Goal: Task Accomplishment & Management: Use online tool/utility

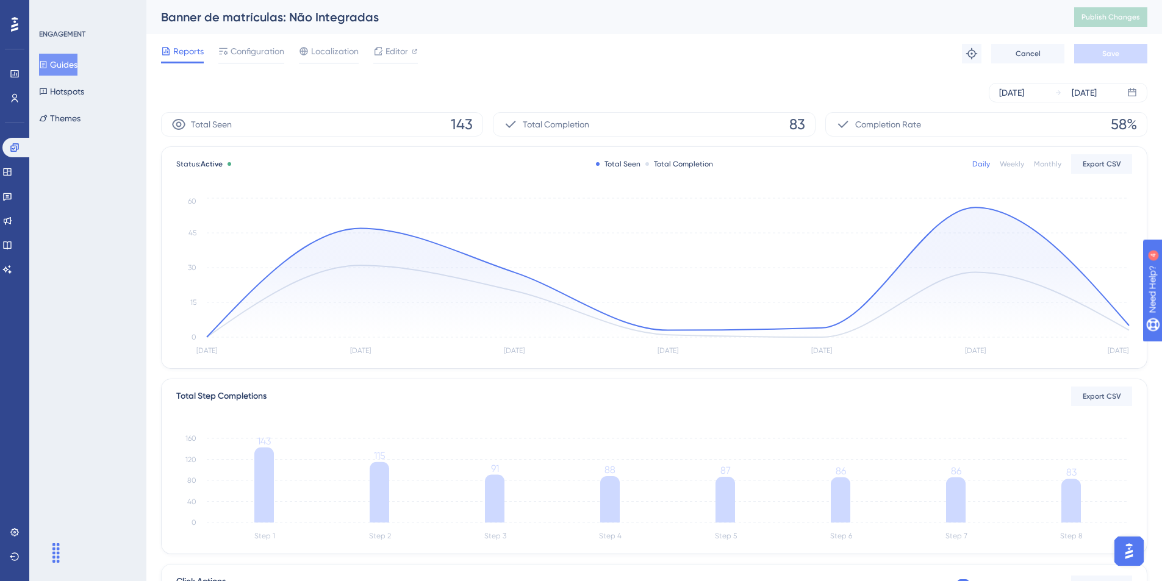
click at [77, 63] on button "Guides" at bounding box center [58, 65] width 38 height 22
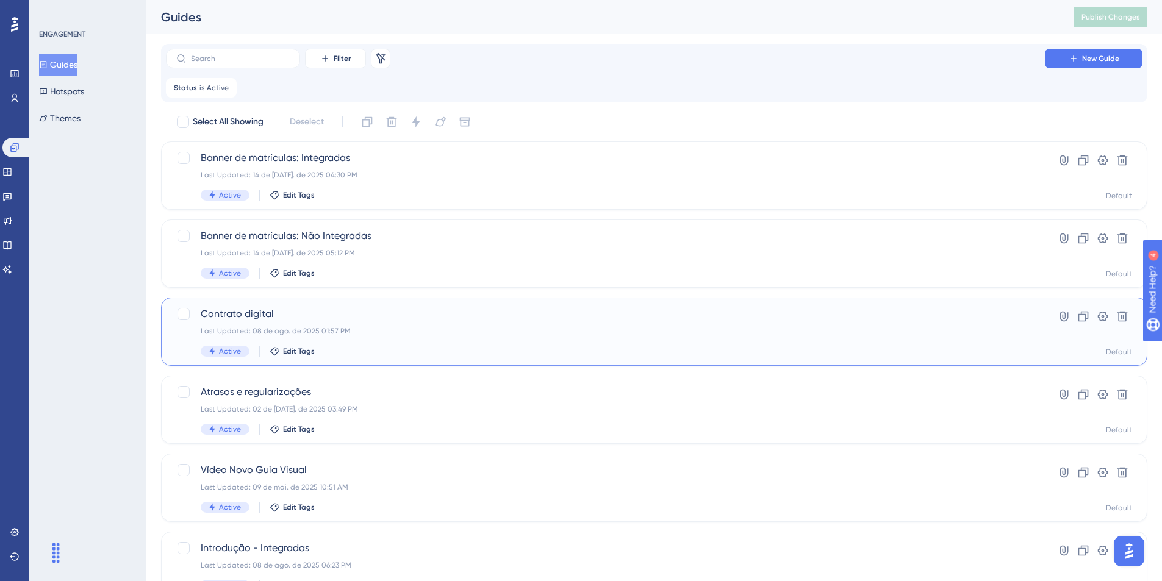
click at [269, 308] on span "Contrato digital" at bounding box center [605, 314] width 809 height 15
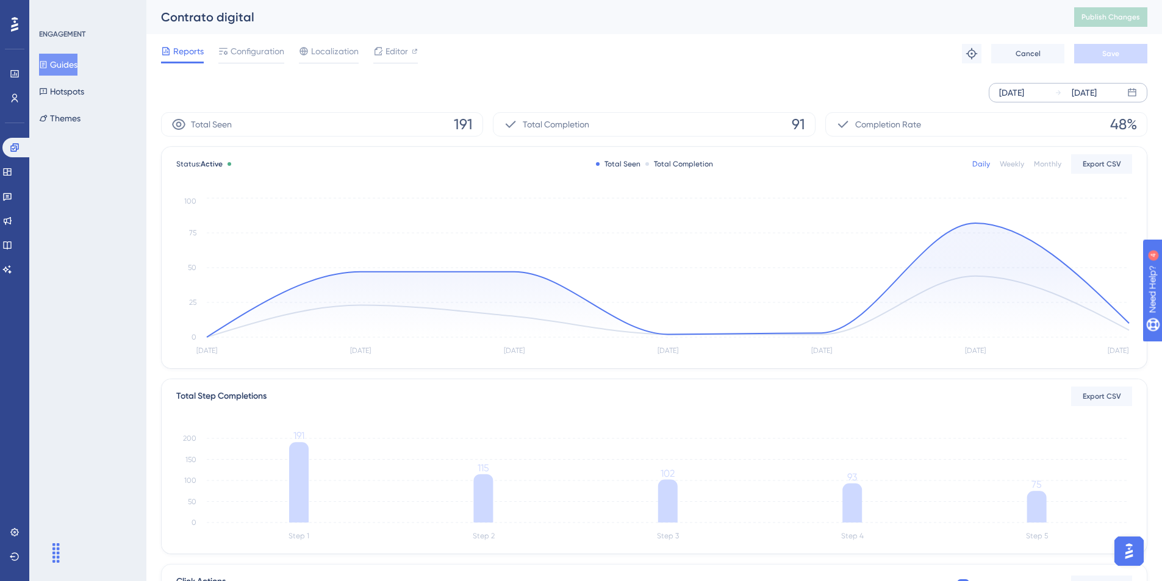
click at [1024, 100] on div "[DATE] [DATE]" at bounding box center [1068, 93] width 159 height 20
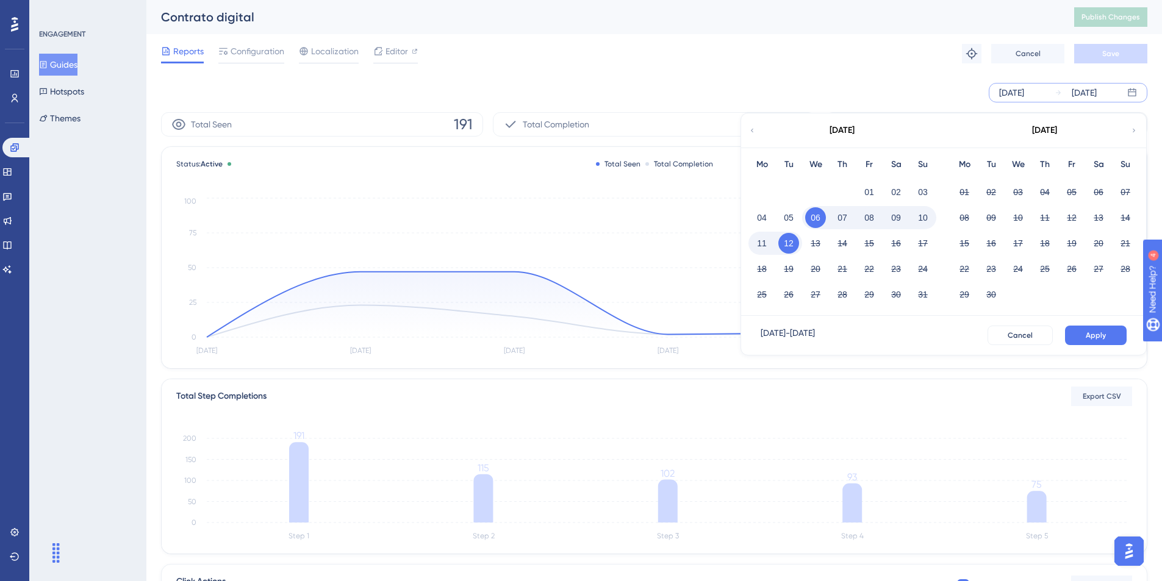
click at [919, 93] on div "[DATE] [DATE] [DATE] Mo Tu We Th Fr Sa Su 01 02 03 04 05 06 07 08 09 10 11 12 1…" at bounding box center [654, 93] width 986 height 20
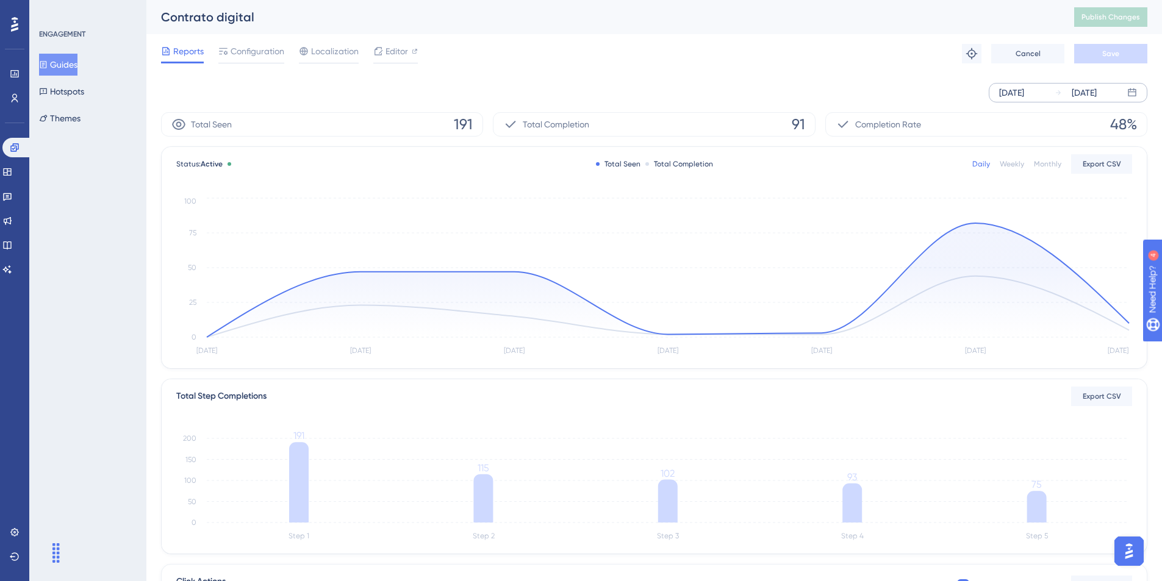
click at [1023, 92] on div "[DATE]" at bounding box center [1011, 92] width 25 height 15
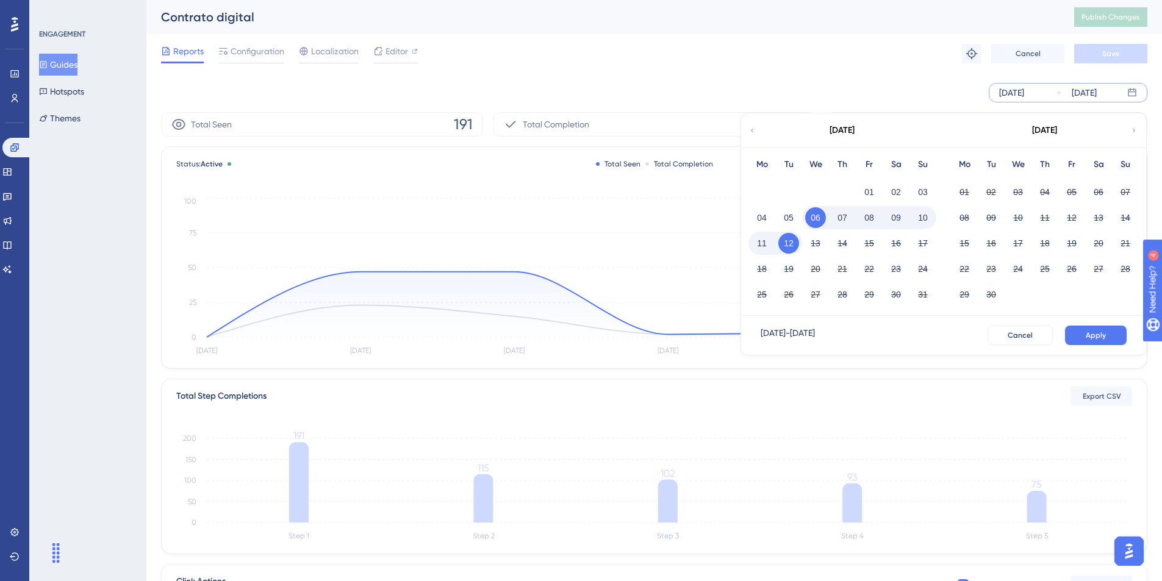
click at [746, 131] on div "[DATE]" at bounding box center [841, 130] width 201 height 34
click at [751, 129] on icon at bounding box center [751, 130] width 7 height 11
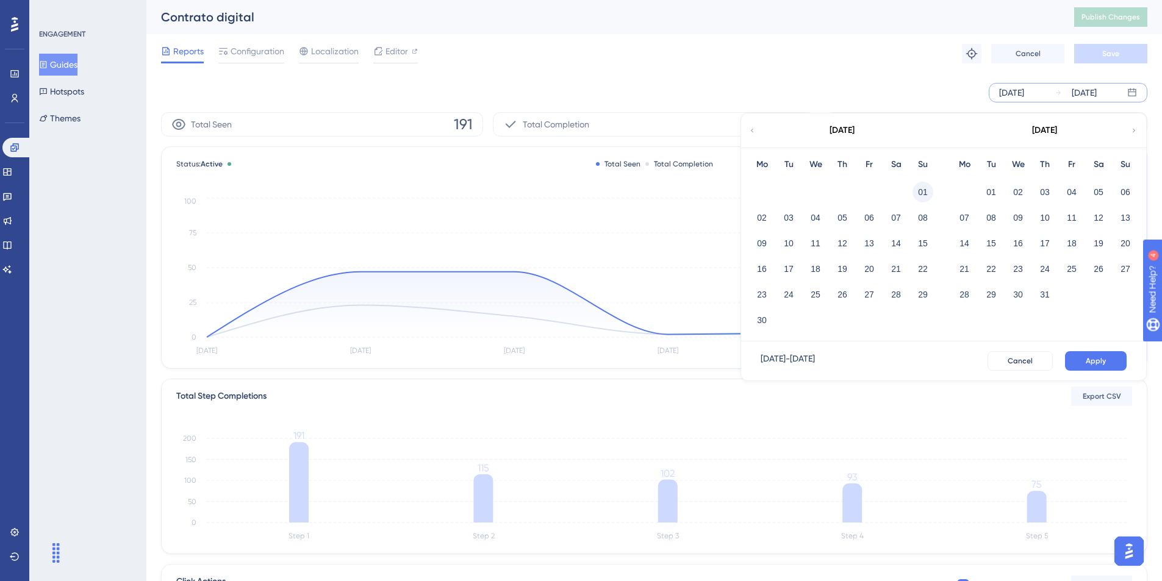
click at [930, 190] on button "01" at bounding box center [923, 192] width 21 height 21
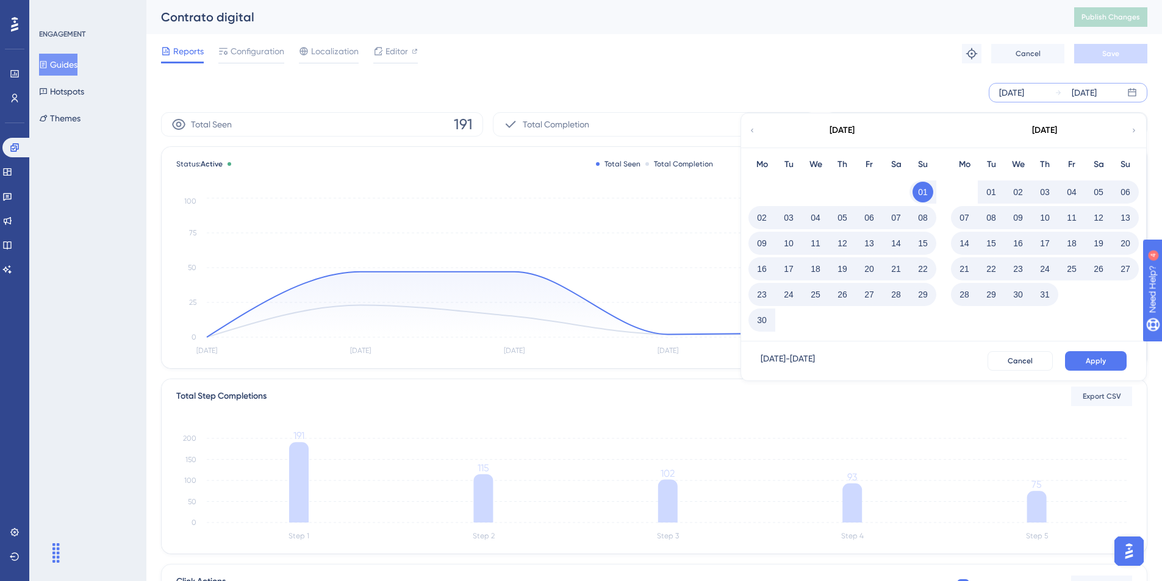
click at [1129, 127] on div "[DATE]" at bounding box center [1044, 130] width 201 height 34
click at [1134, 132] on icon at bounding box center [1133, 130] width 7 height 11
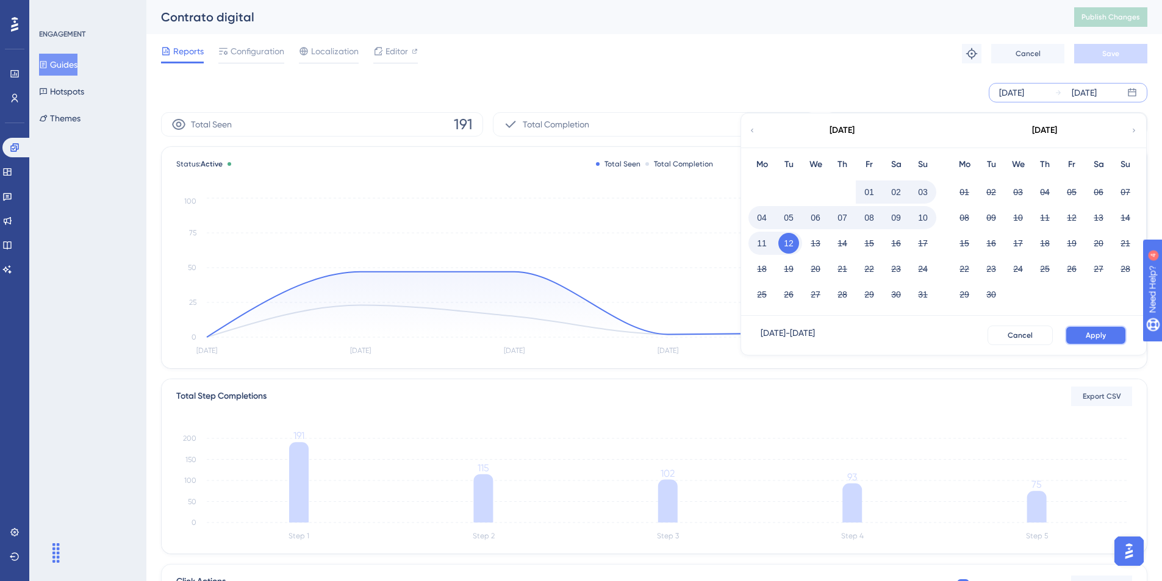
click at [1108, 334] on button "Apply" at bounding box center [1096, 336] width 62 height 20
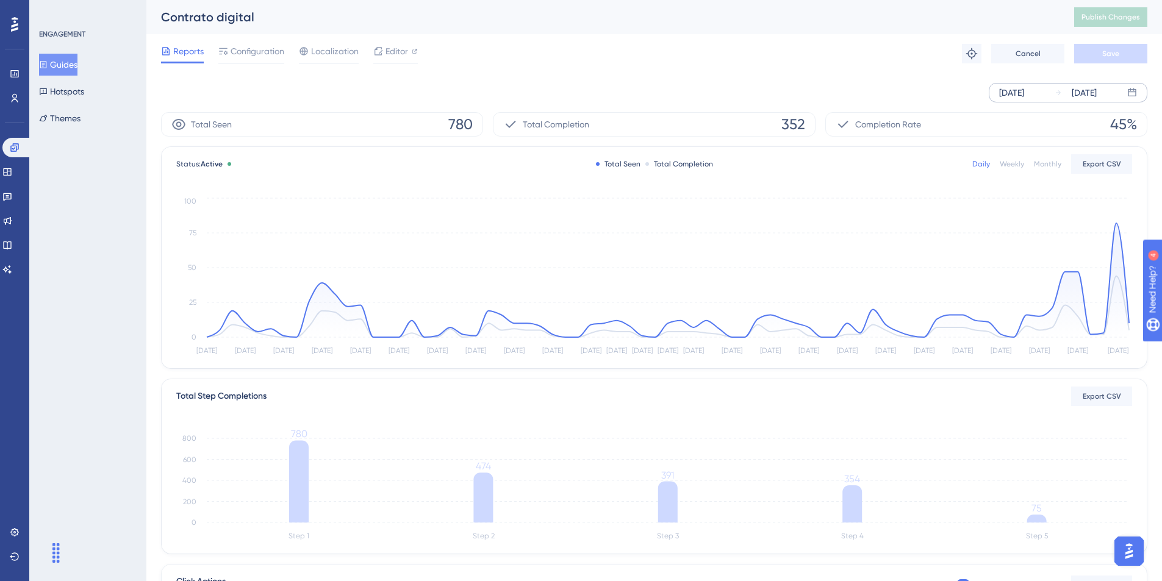
click at [61, 63] on button "Guides" at bounding box center [58, 65] width 38 height 22
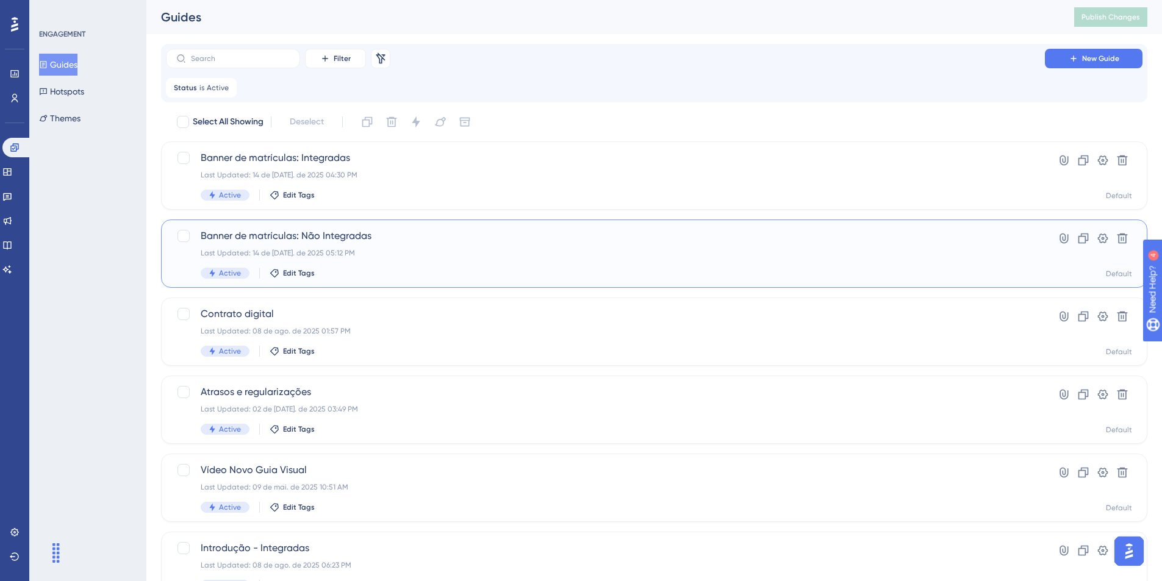
click at [271, 235] on span "Banner de matrículas: Não Integradas" at bounding box center [605, 236] width 809 height 15
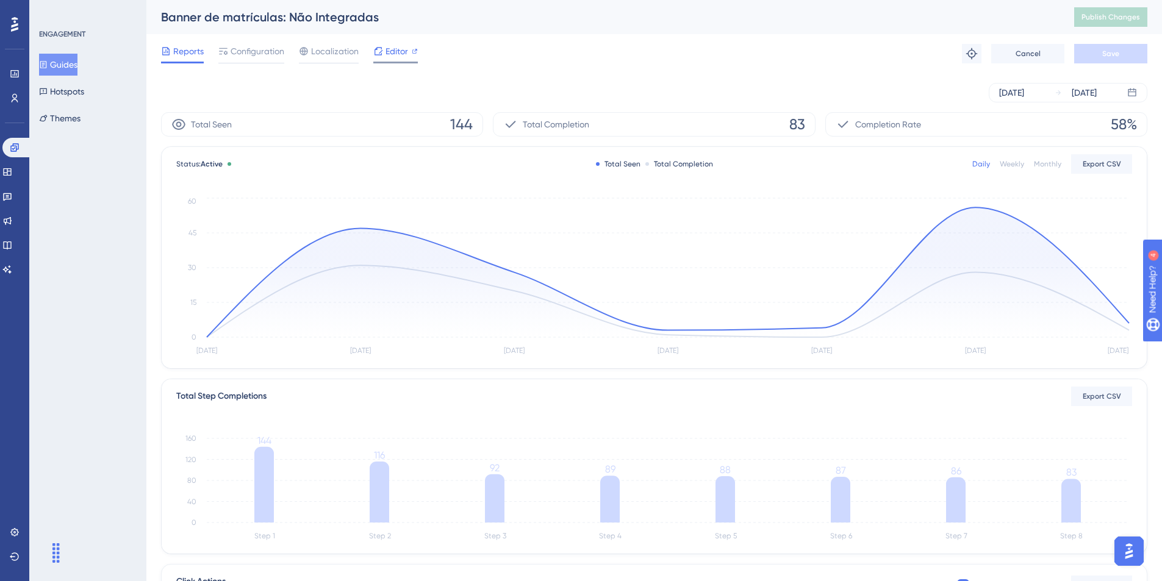
click at [383, 46] on div "Editor" at bounding box center [395, 51] width 45 height 15
click at [1136, 16] on button "Publish Changes" at bounding box center [1110, 17] width 73 height 20
click at [77, 66] on button "Guides" at bounding box center [58, 65] width 38 height 22
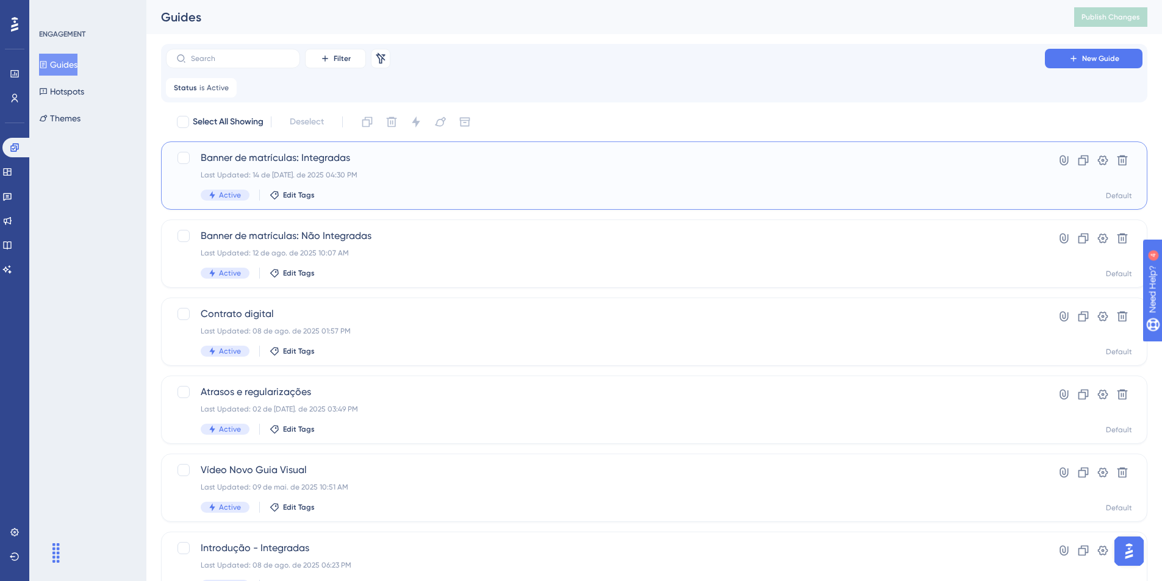
click at [296, 158] on span "Banner de matrículas: Integradas" at bounding box center [605, 158] width 809 height 15
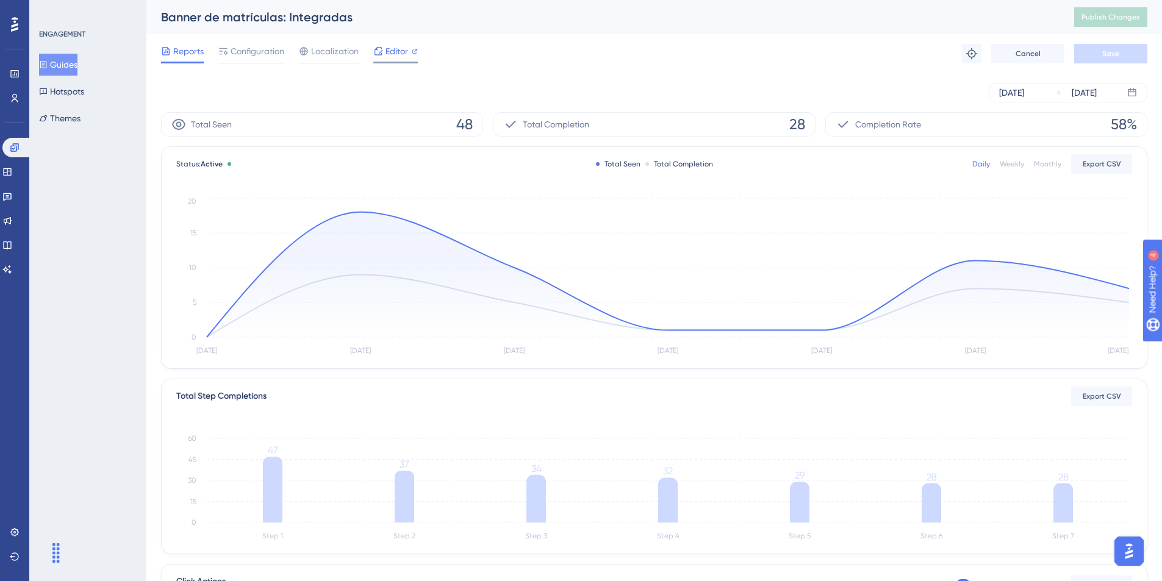
click at [393, 48] on span "Editor" at bounding box center [397, 51] width 23 height 15
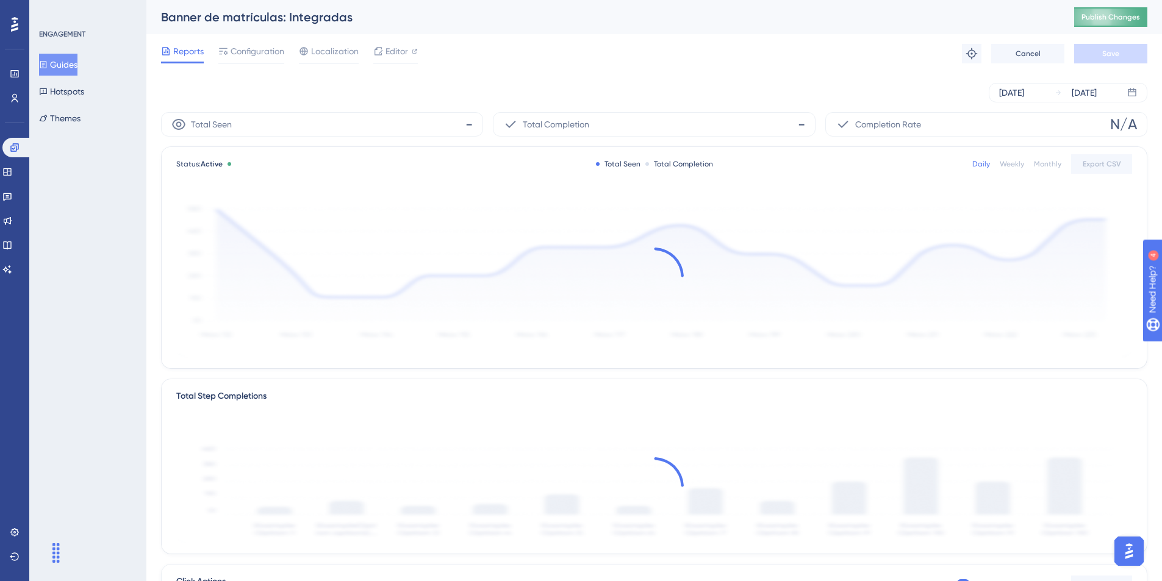
click at [1129, 15] on span "Publish Changes" at bounding box center [1110, 17] width 59 height 10
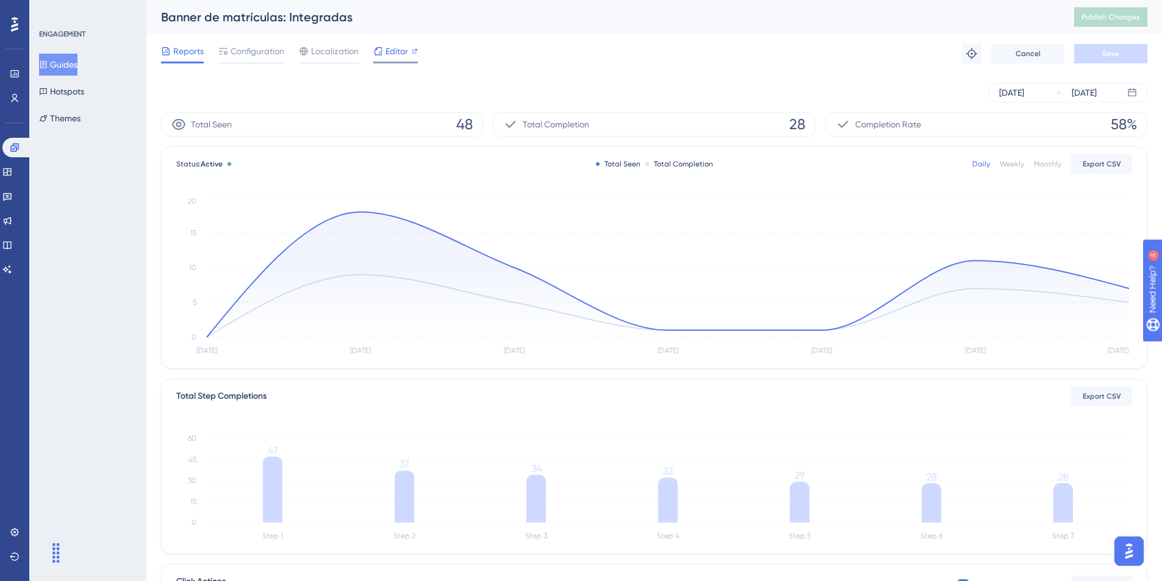
click at [393, 48] on span "Editor" at bounding box center [397, 51] width 23 height 15
click at [71, 59] on button "Guides" at bounding box center [58, 65] width 38 height 22
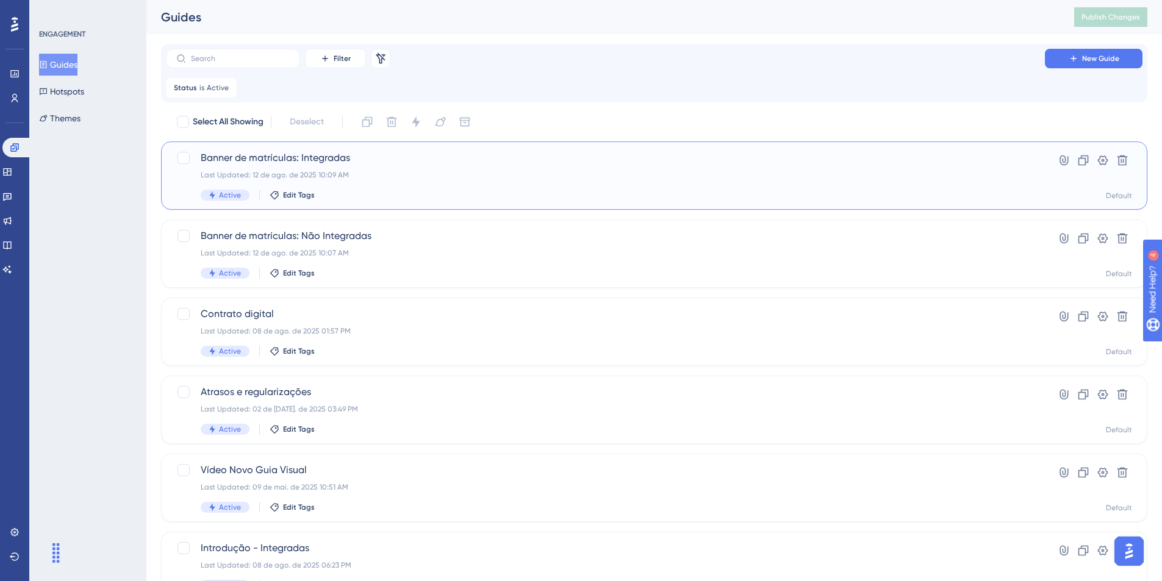
click at [299, 161] on span "Banner de matrículas: Integradas" at bounding box center [605, 158] width 809 height 15
